Goal: Find specific page/section: Find specific page/section

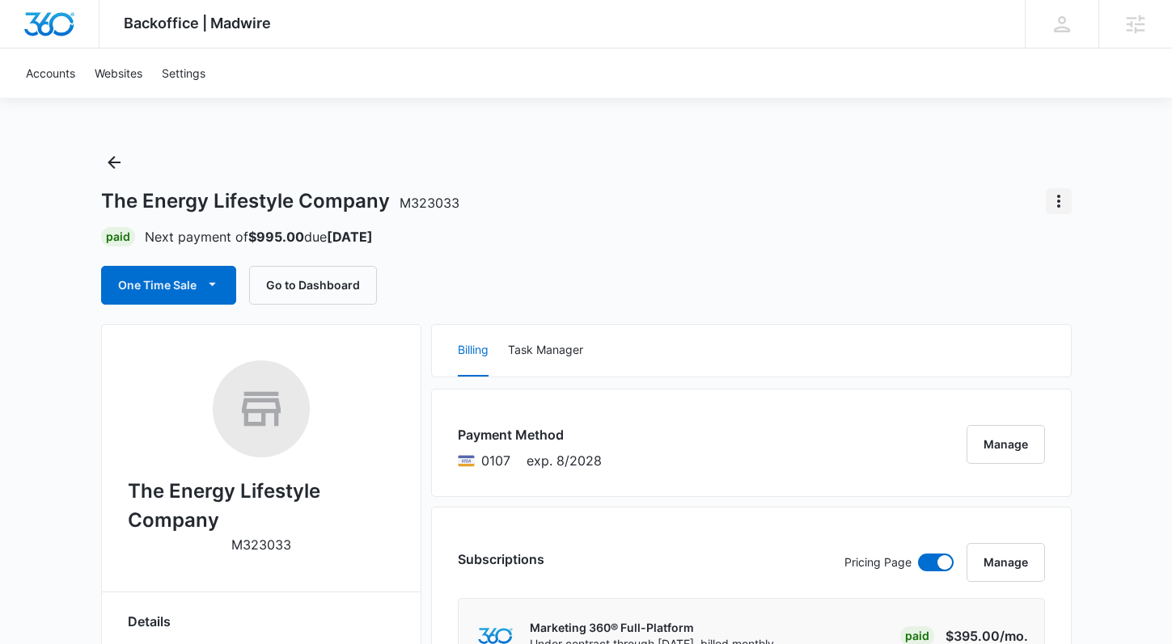
click at [1053, 201] on icon "Actions" at bounding box center [1058, 201] width 19 height 19
click at [809, 261] on div "The Energy Lifestyle Company M323033 Close Account Paid Next payment of $995.00…" at bounding box center [586, 227] width 970 height 155
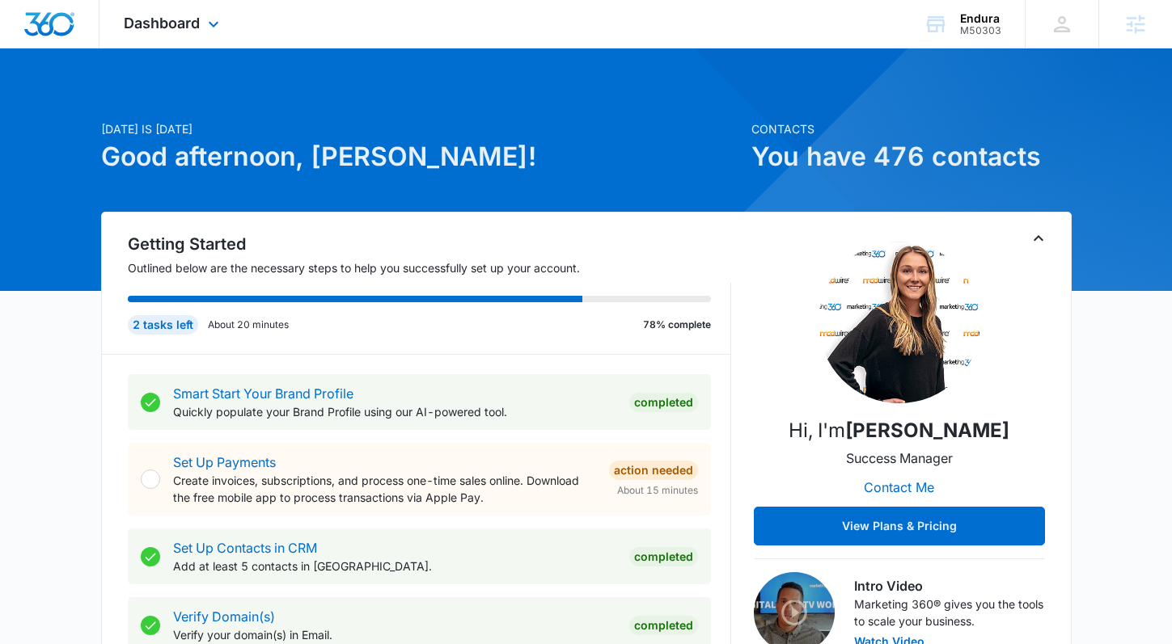
click at [201, 16] on div "Dashboard Apps Reputation Websites Forms CRM Email Social Payments POS Content …" at bounding box center [173, 24] width 148 height 48
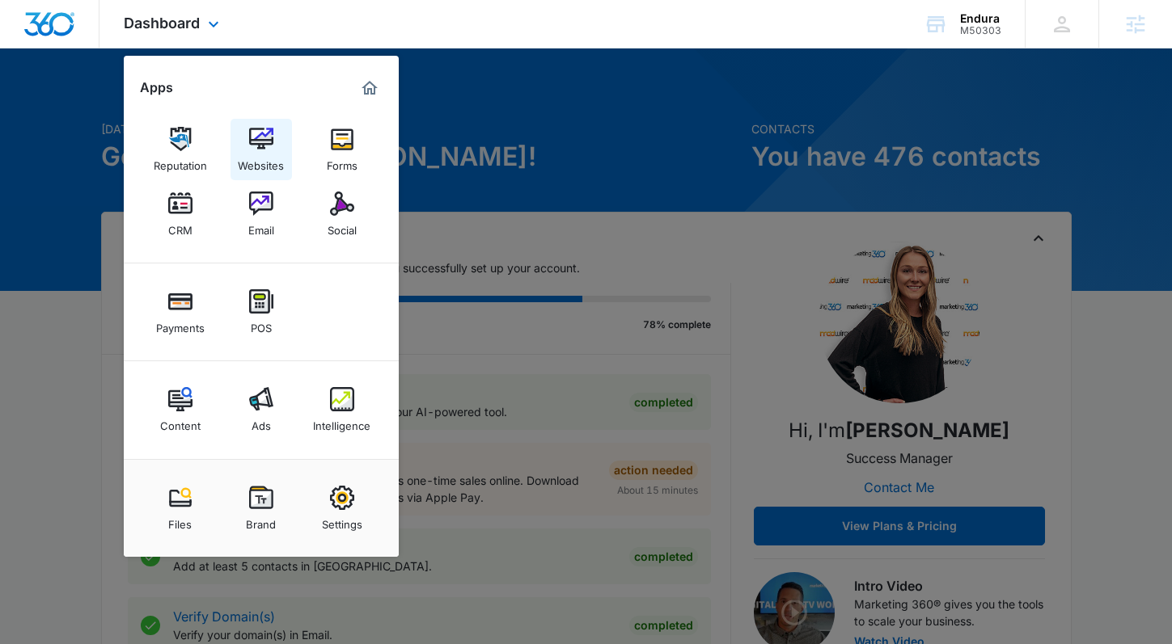
click at [252, 155] on div "Websites" at bounding box center [261, 161] width 46 height 21
